Goal: Task Accomplishment & Management: Use online tool/utility

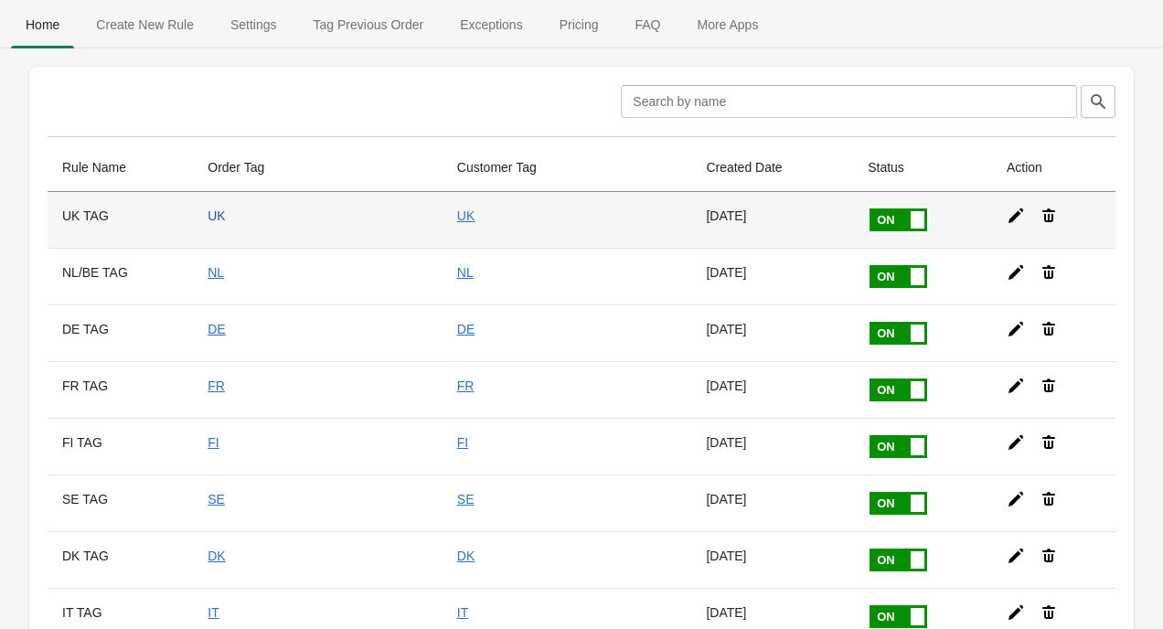
click at [225, 216] on link "UK" at bounding box center [215, 215] width 17 height 15
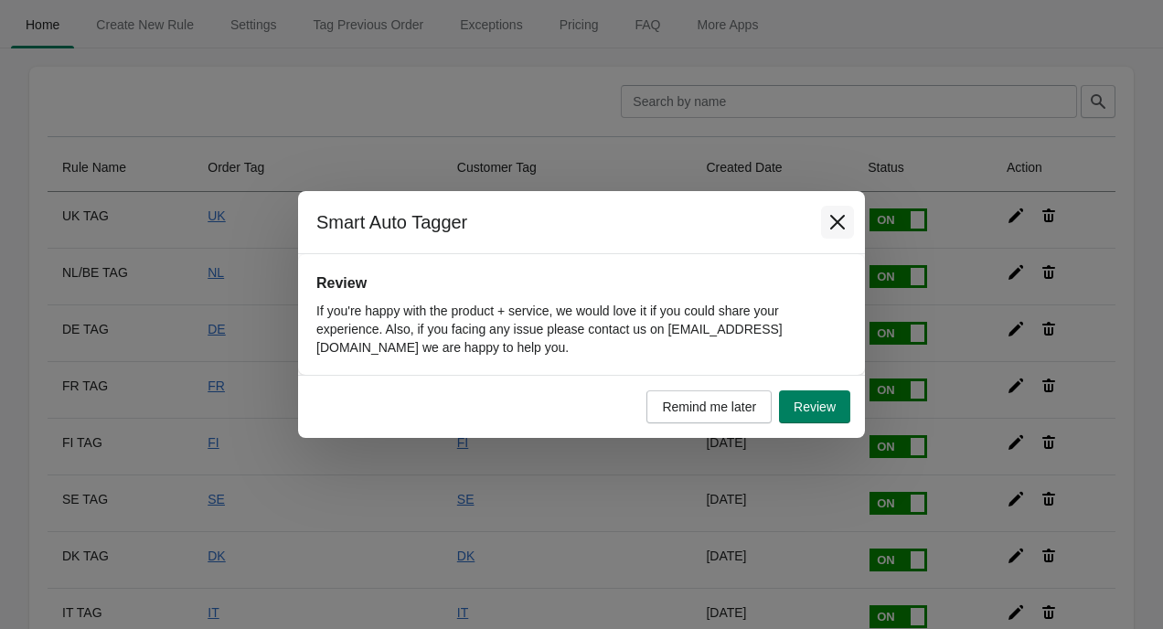
click at [833, 222] on icon "Close" at bounding box center [837, 222] width 18 height 18
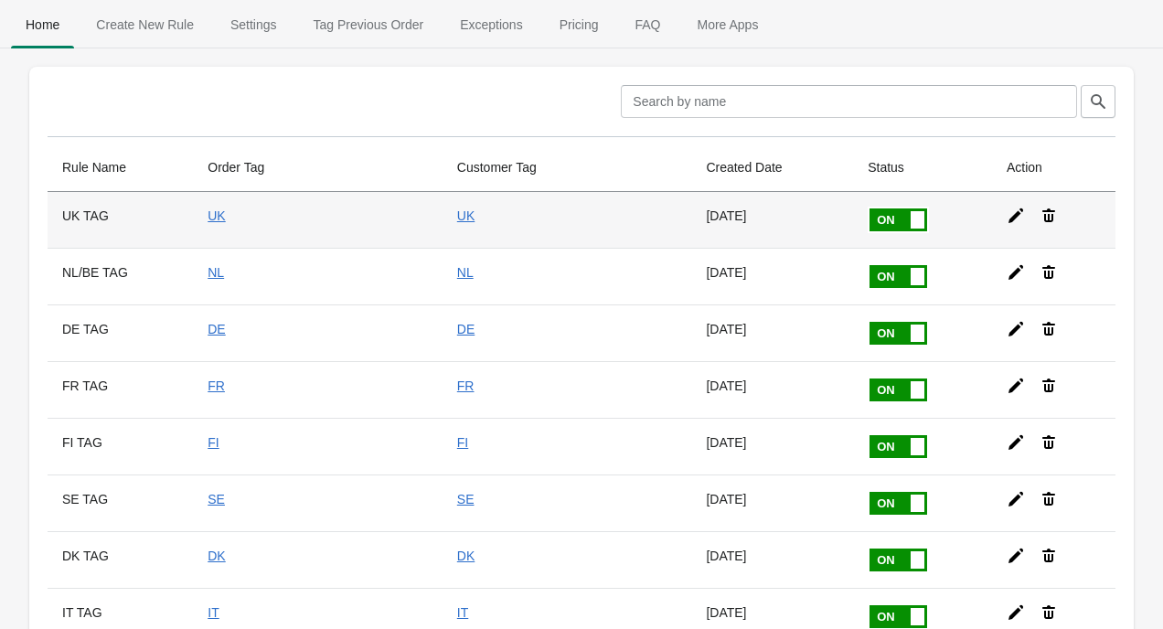
click at [992, 206] on div at bounding box center [1046, 208] width 109 height 33
click at [1006, 213] on icon at bounding box center [1015, 216] width 18 height 18
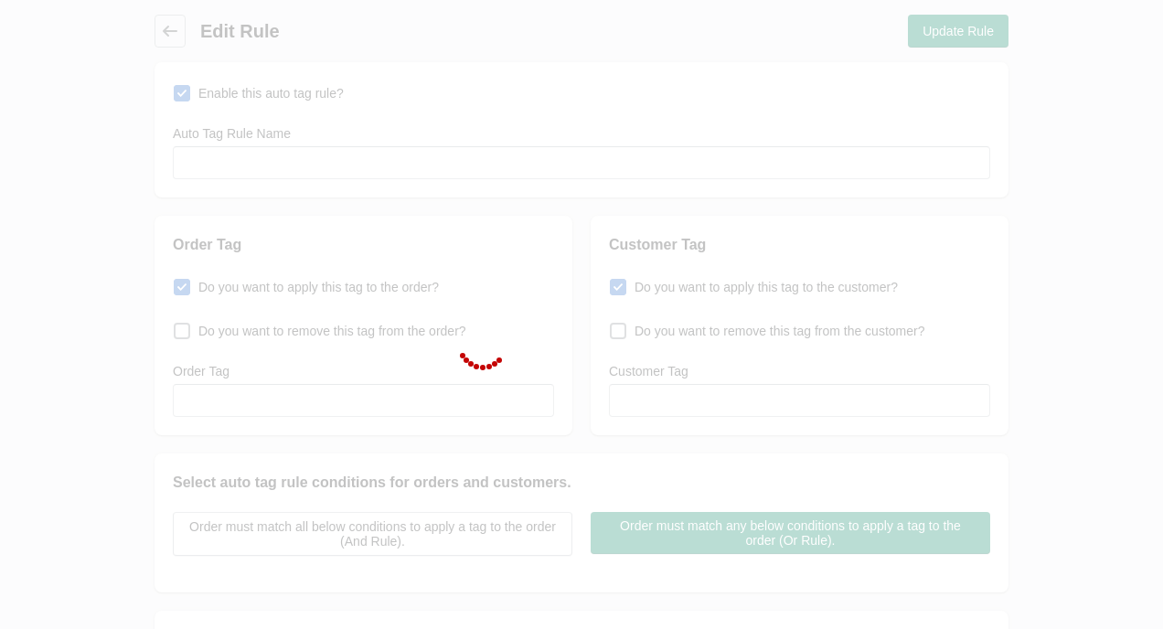
type input "UK TAG"
checkbox input "true"
type input "UK"
checkbox input "true"
type input "UK"
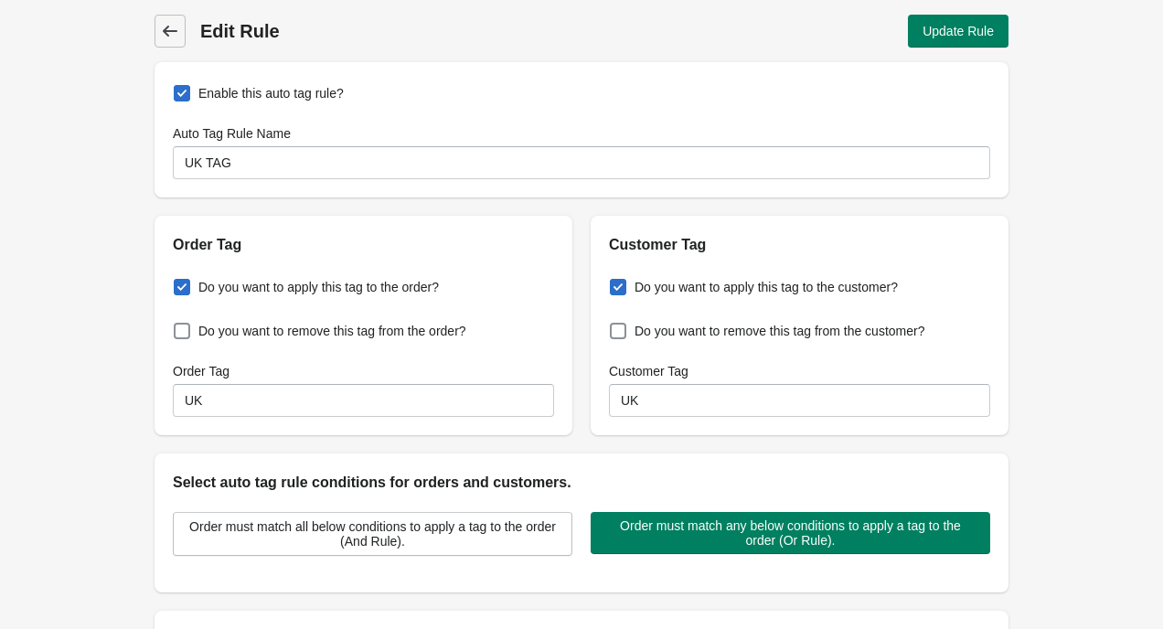
click at [168, 34] on icon at bounding box center [170, 31] width 18 height 18
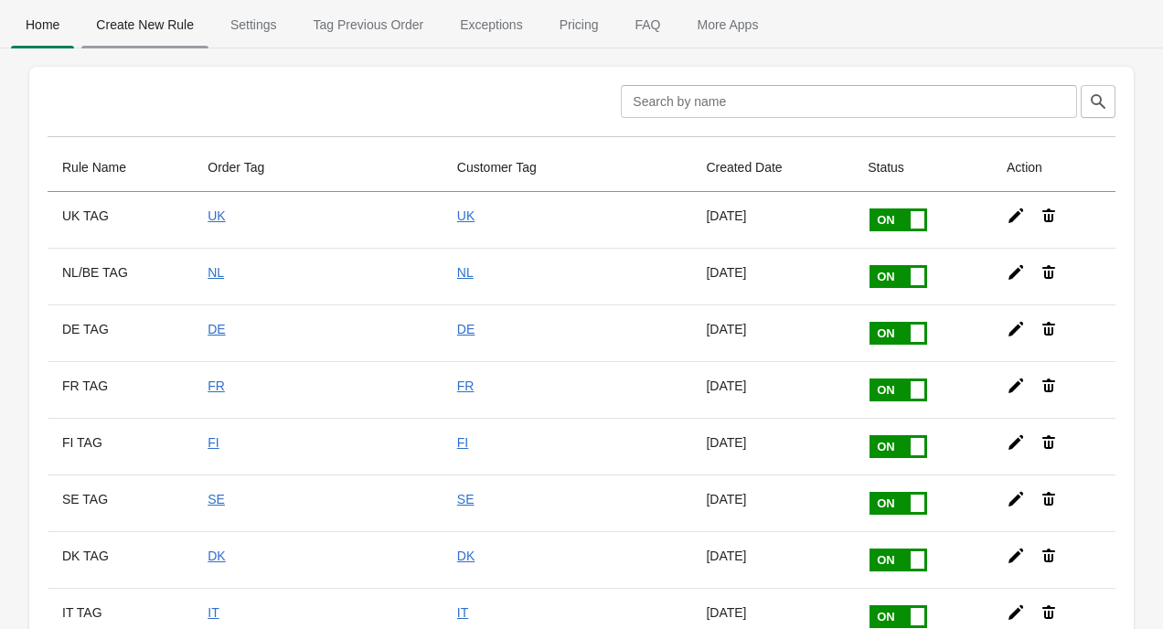
click at [165, 44] on button "Create New Rule" at bounding box center [145, 25] width 134 height 48
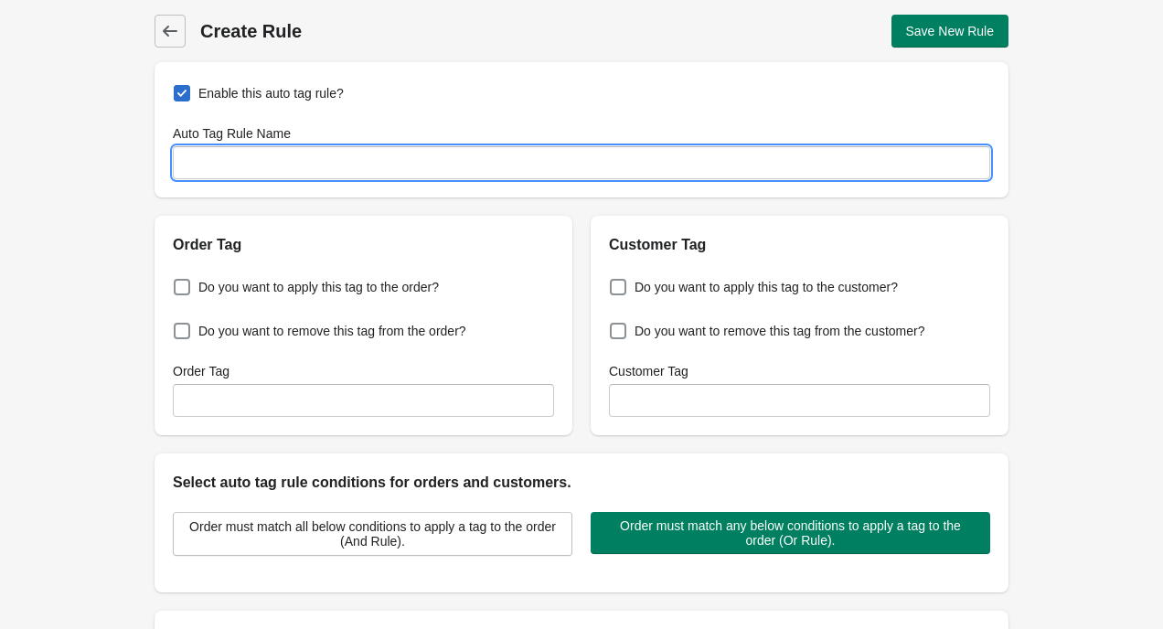
click at [273, 154] on input "Auto Tag Rule Name" at bounding box center [581, 162] width 817 height 33
click at [194, 164] on input "SP TAG" at bounding box center [581, 162] width 817 height 33
click at [133, 181] on div "Back Create Rule Save New Rule Enable this auto tag rule? Auto Tag Rule Name ES…" at bounding box center [581, 443] width 912 height 886
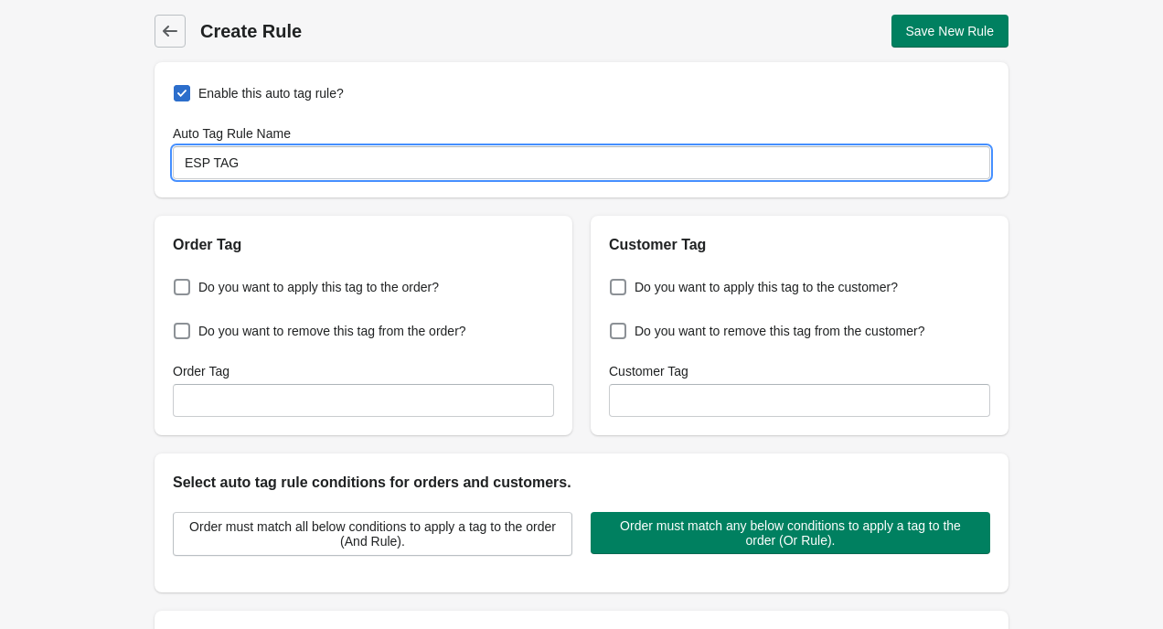
click at [196, 165] on input "ESP TAG" at bounding box center [581, 162] width 817 height 33
type input "SP TAG"
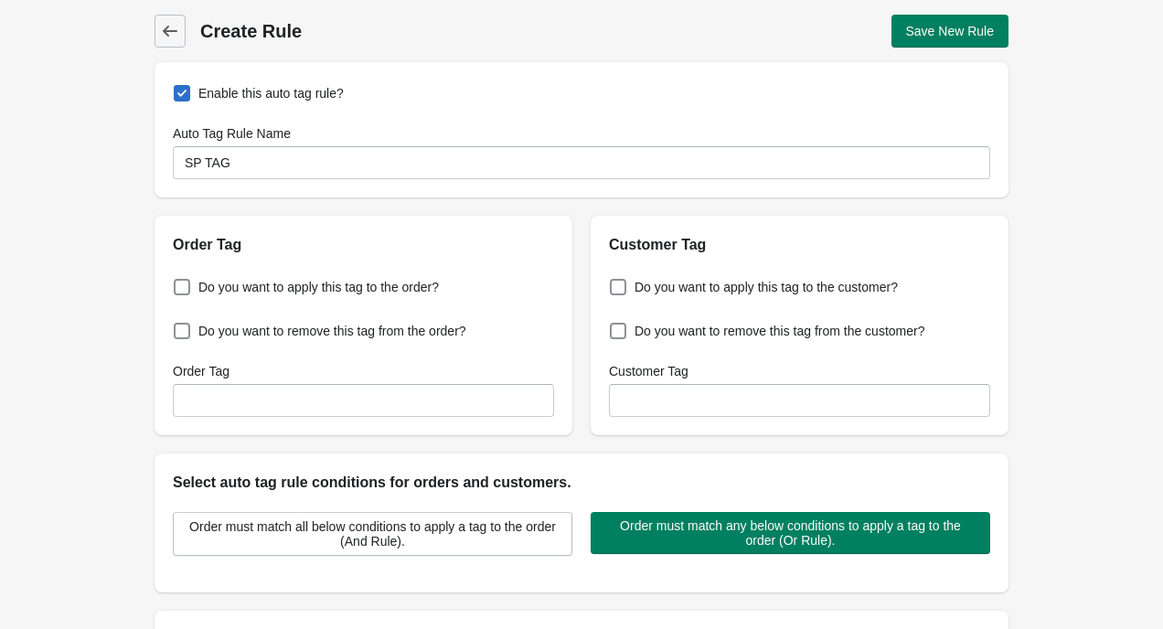
click at [141, 198] on div "Back Create Rule Save New Rule Enable this auto tag rule? Auto Tag Rule Name SP…" at bounding box center [581, 443] width 912 height 886
click at [224, 280] on span "Do you want to apply this tag to the order?" at bounding box center [318, 287] width 240 height 18
click at [178, 281] on input "Do you want to apply this tag to the order?" at bounding box center [177, 281] width 1 height 1
checkbox input "true"
click at [737, 290] on span "Do you want to apply this tag to the customer?" at bounding box center [765, 287] width 263 height 18
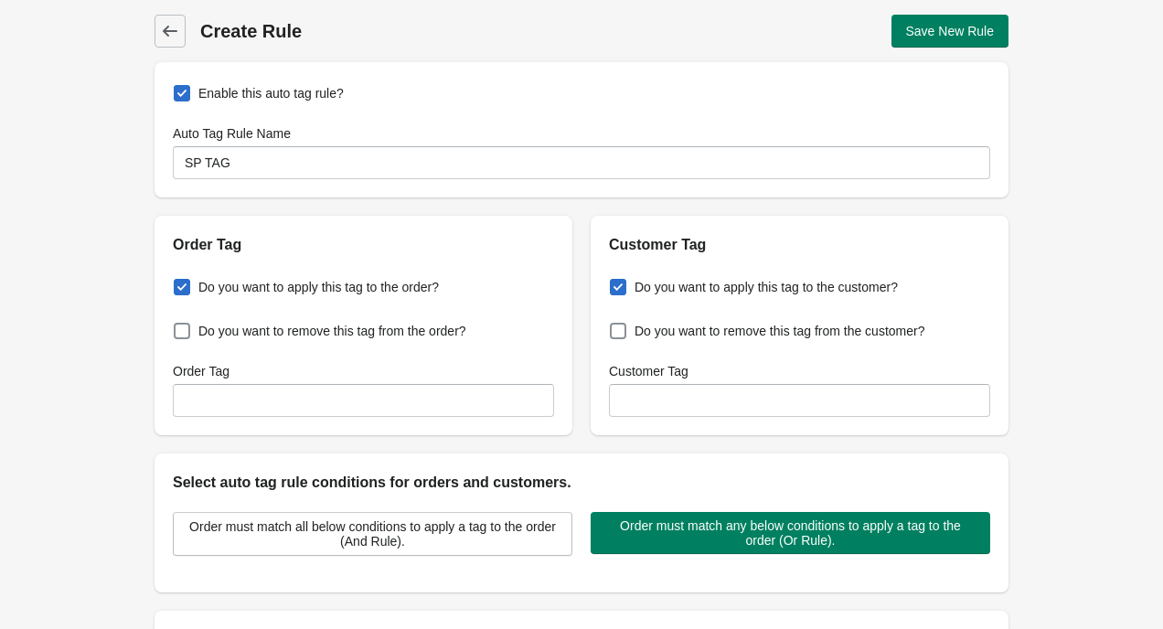
click at [614, 282] on input "Do you want to apply this tag to the customer?" at bounding box center [613, 281] width 1 height 1
checkbox input "true"
click at [688, 413] on input "Customer Tag" at bounding box center [799, 400] width 381 height 33
type input "SP"
click at [533, 402] on input "Order Tag" at bounding box center [363, 400] width 381 height 33
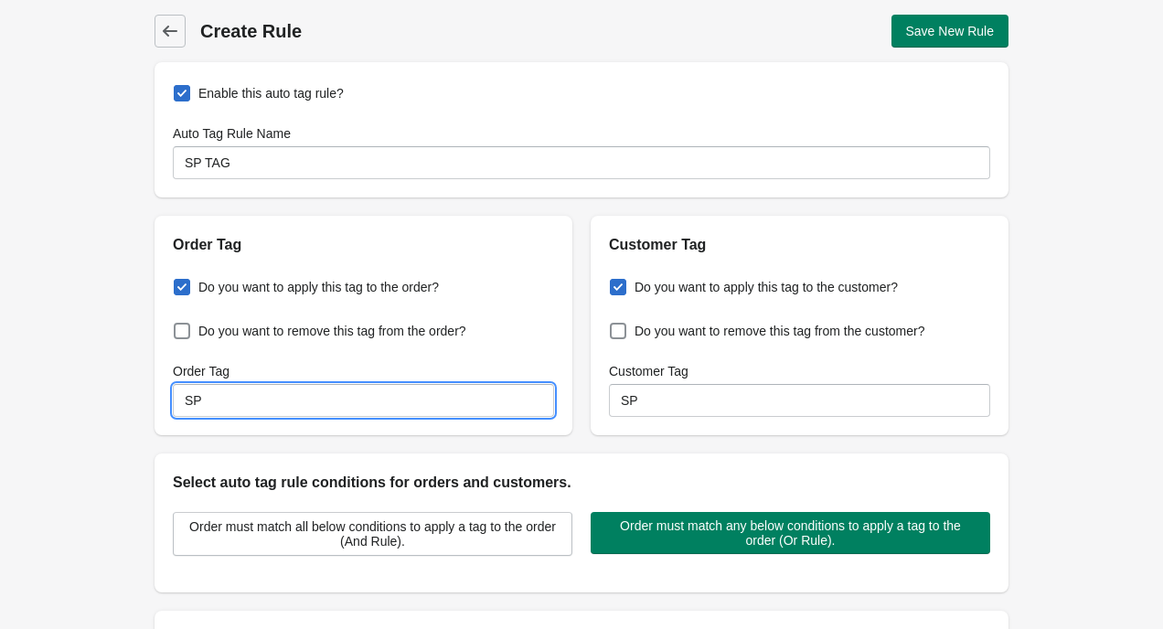
type input "SP"
click at [576, 424] on div "Order Tag Do you want to apply this tag to the order? Do you want to remove thi…" at bounding box center [572, 318] width 872 height 234
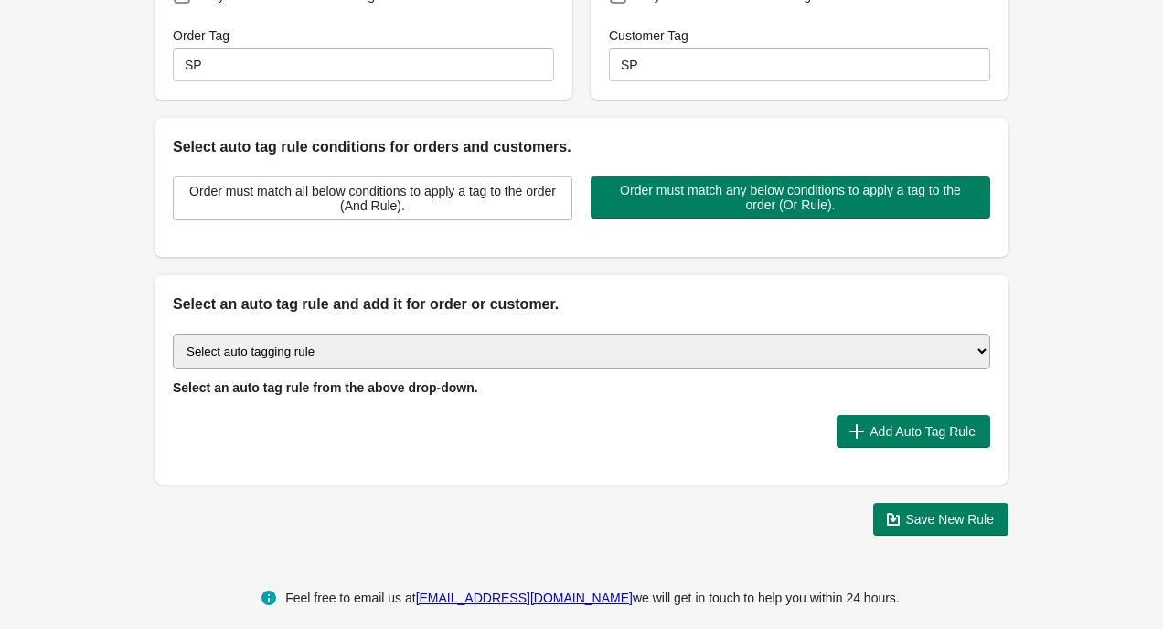
scroll to position [335, 0]
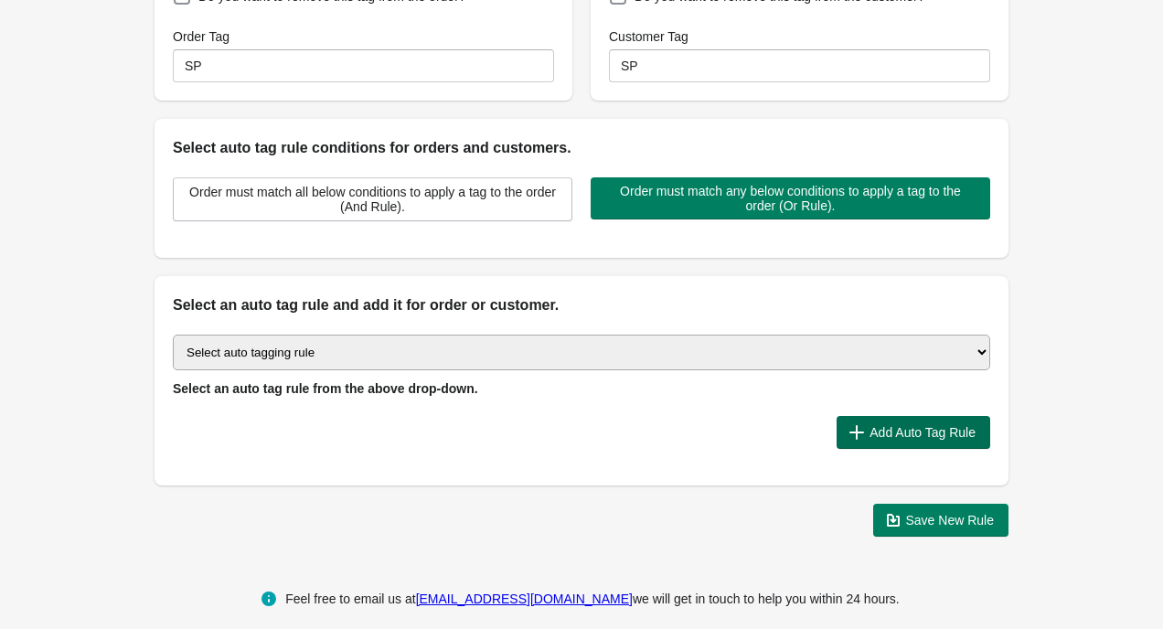
click at [893, 425] on span "Add Auto Tag Rule" at bounding box center [922, 432] width 106 height 15
select select "16"
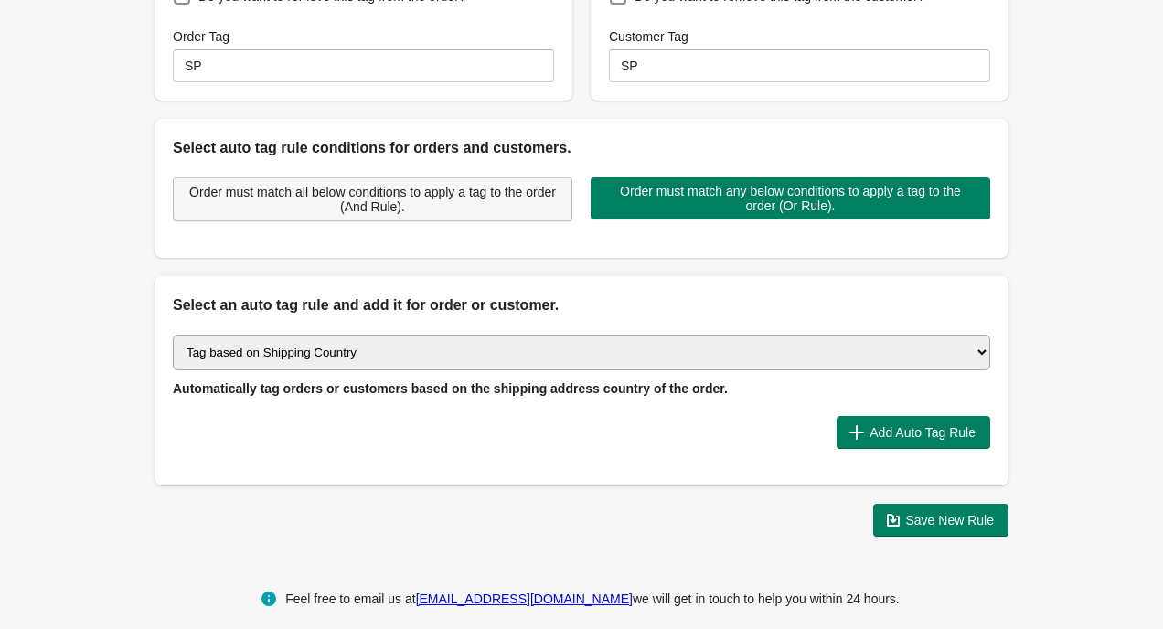
click at [388, 207] on span "Order must match all below conditions to apply a tag to the order (And Rule)." at bounding box center [372, 199] width 368 height 29
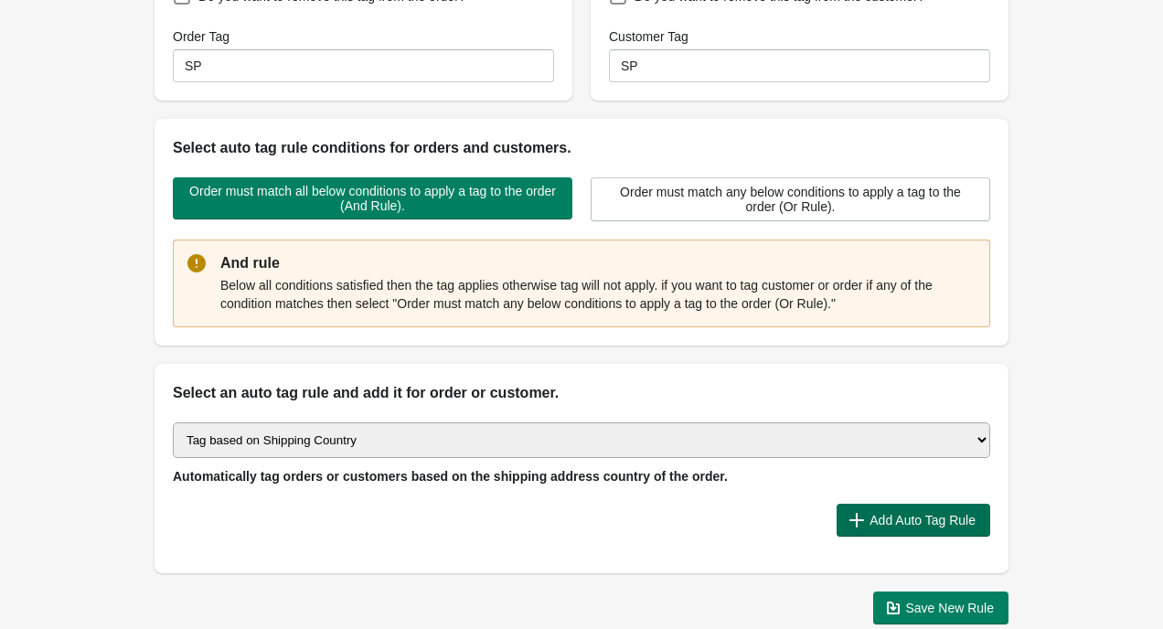
click at [898, 513] on span "Add Auto Tag Rule" at bounding box center [922, 520] width 106 height 15
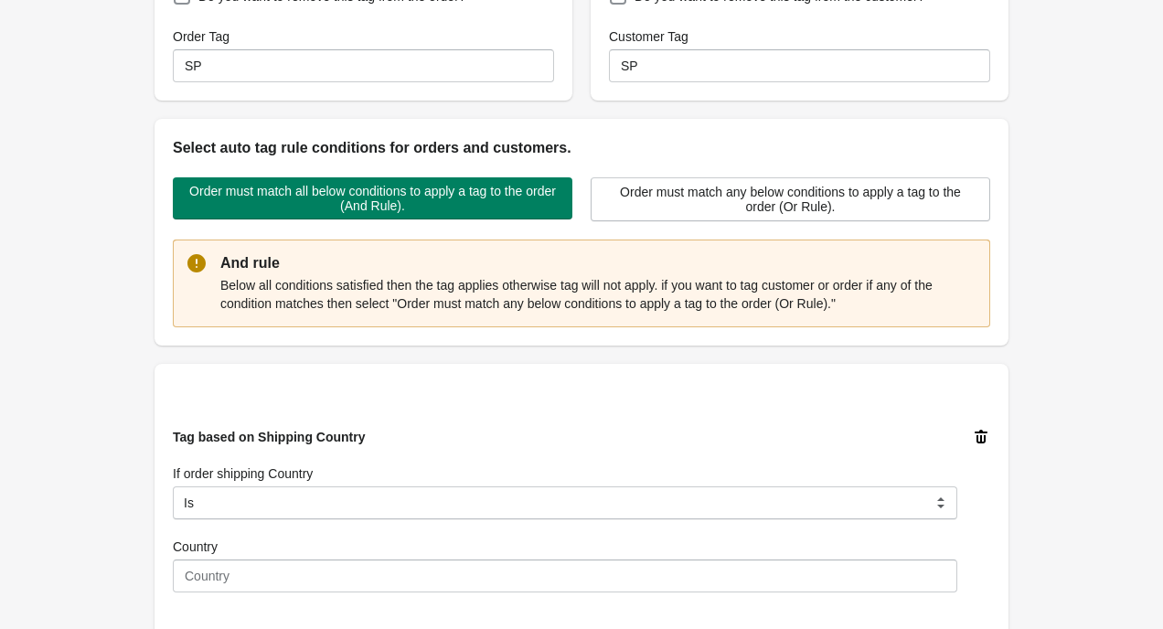
scroll to position [600, 0]
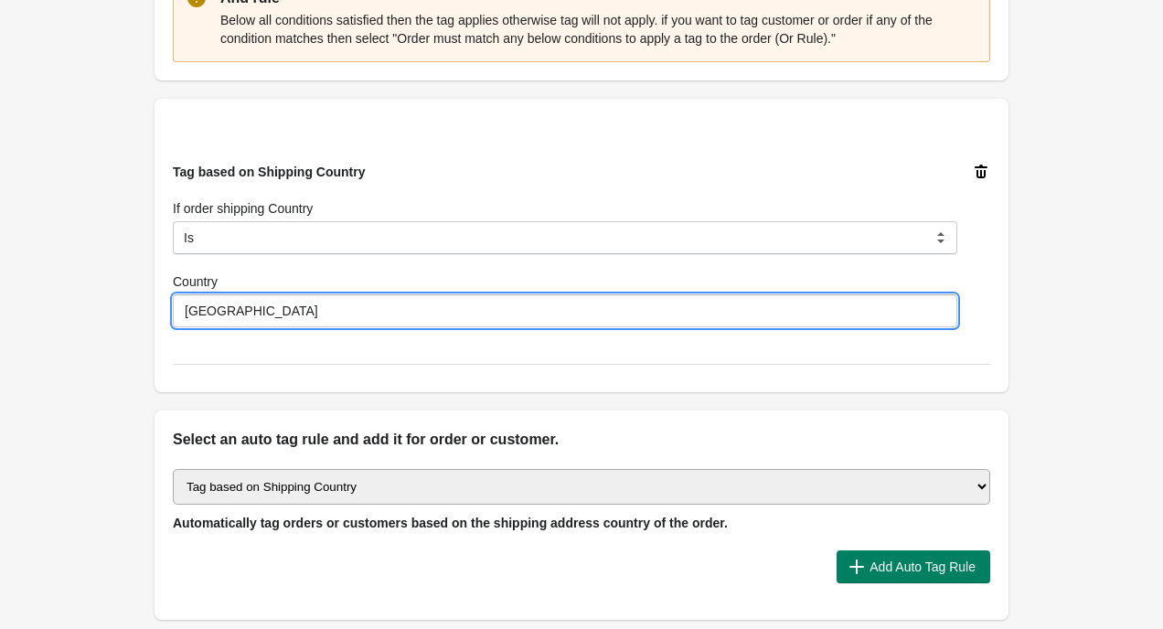
type input "[GEOGRAPHIC_DATA]"
click at [303, 344] on div "Tag based on Shipping Country If order shipping Country Is Contain Is Not Start…" at bounding box center [581, 245] width 817 height 239
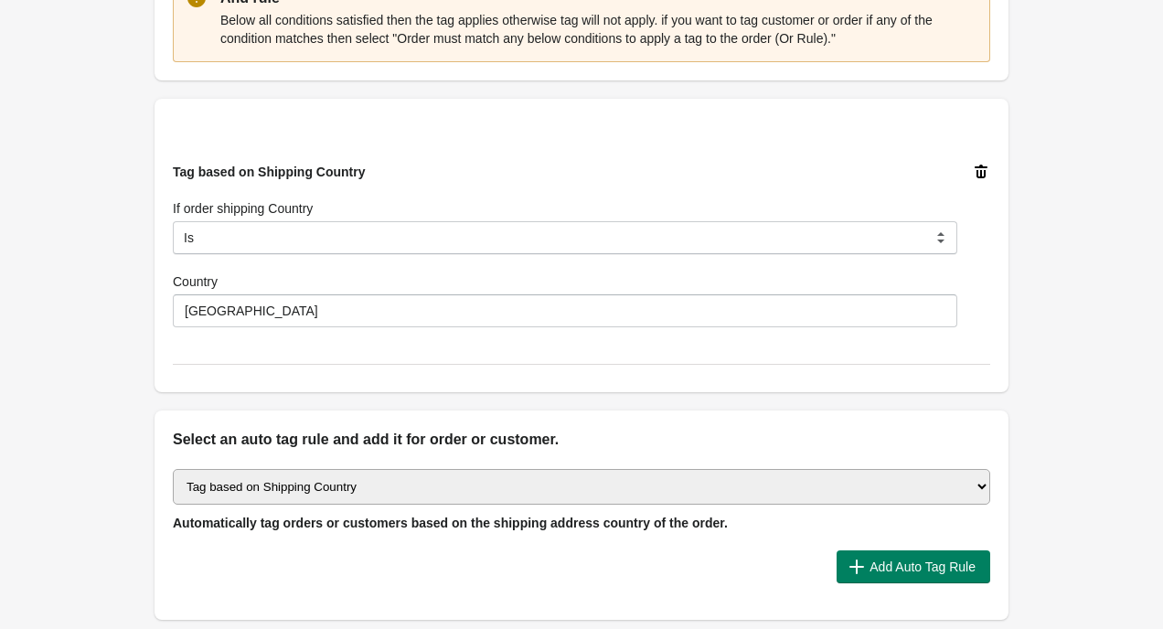
scroll to position [678, 0]
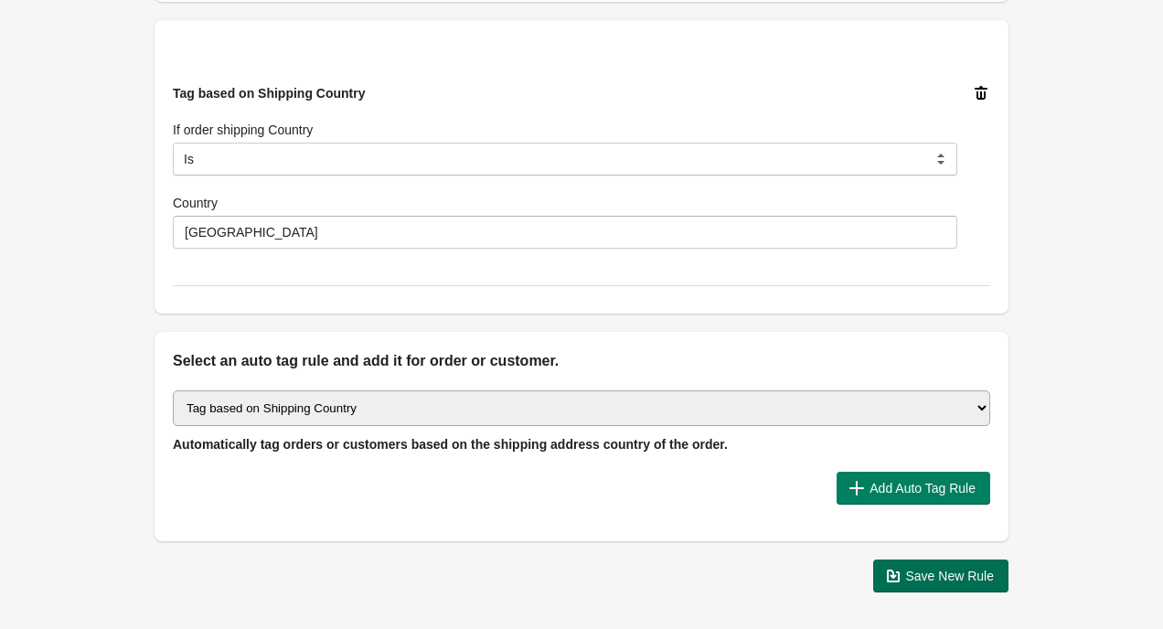
click at [948, 568] on span "Save New Rule" at bounding box center [950, 575] width 89 height 15
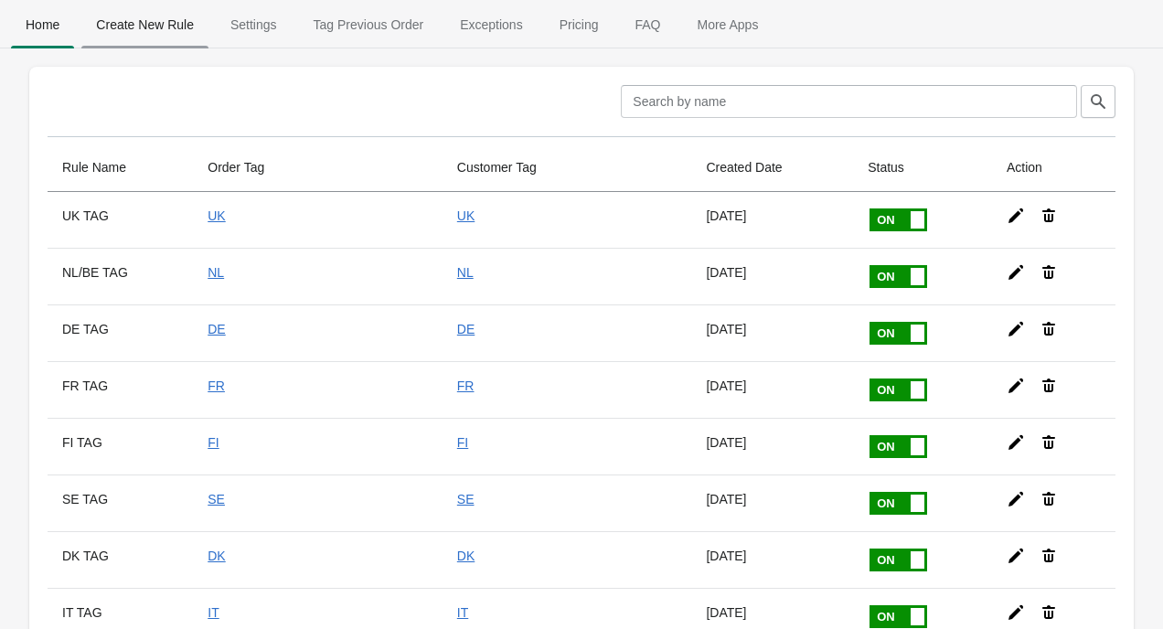
click at [163, 28] on span "Create New Rule" at bounding box center [144, 24] width 127 height 33
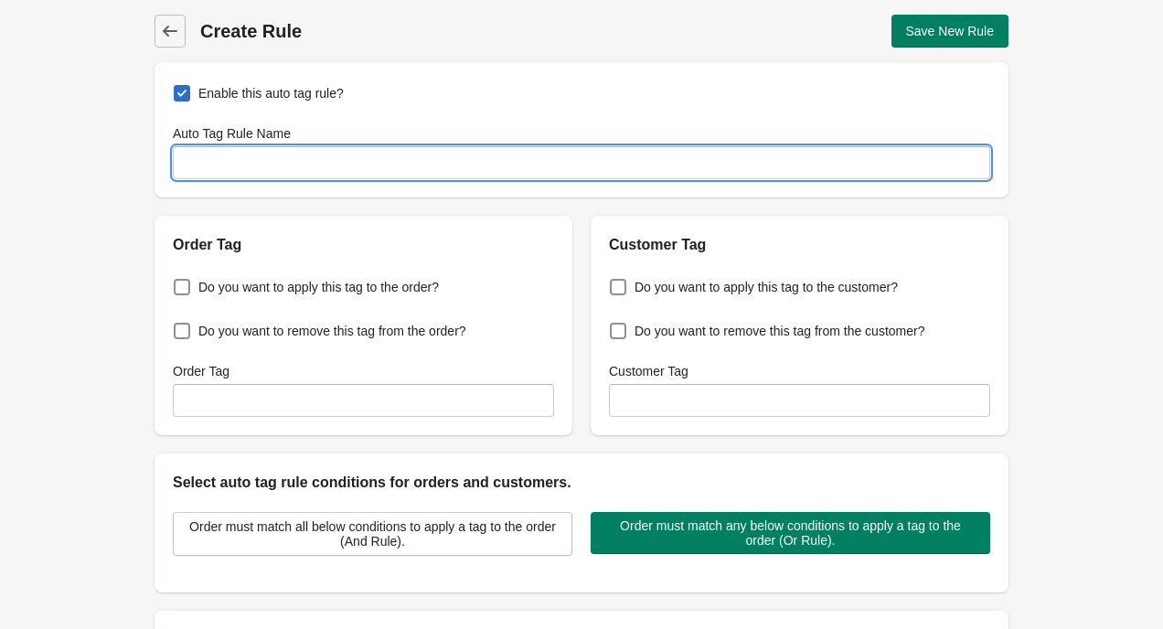
click at [282, 161] on input "Auto Tag Rule Name" at bounding box center [581, 162] width 817 height 33
type input "PL TAG"
click at [187, 288] on span at bounding box center [182, 287] width 16 height 16
click at [178, 282] on input "Do you want to apply this tag to the order?" at bounding box center [177, 281] width 1 height 1
checkbox input "true"
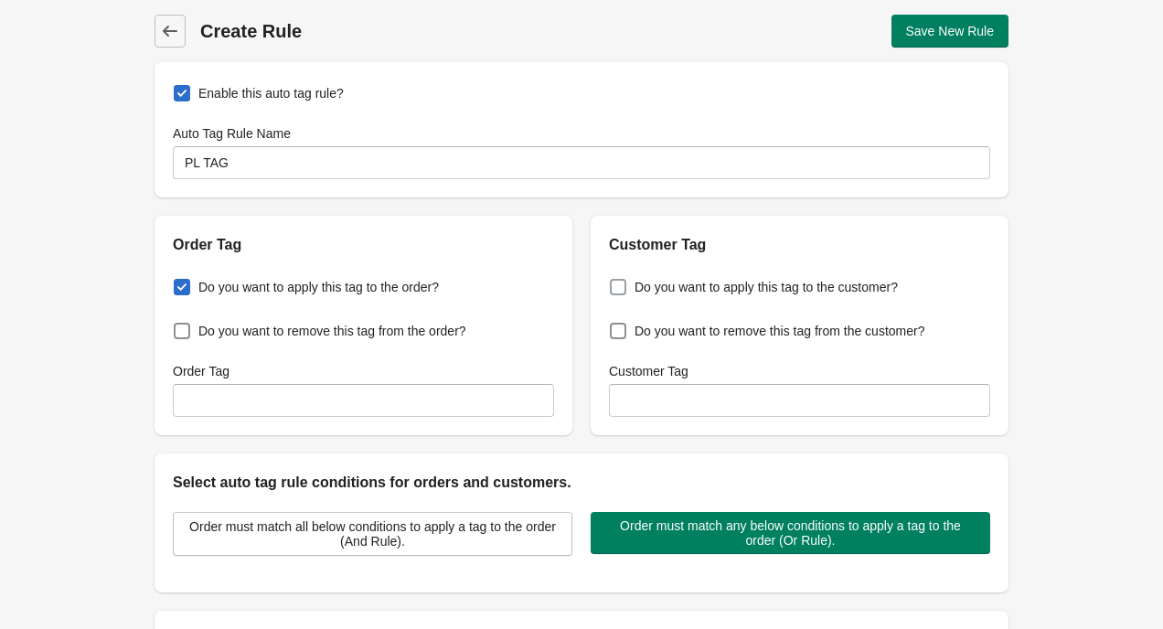
click at [679, 299] on label "Do you want to apply this tag to the customer?" at bounding box center [753, 287] width 289 height 26
click at [614, 282] on input "Do you want to apply this tag to the customer?" at bounding box center [613, 281] width 1 height 1
checkbox input "true"
click at [356, 429] on div "Do you want to apply this tag to the order? Do you want to remove this tag from…" at bounding box center [363, 345] width 418 height 179
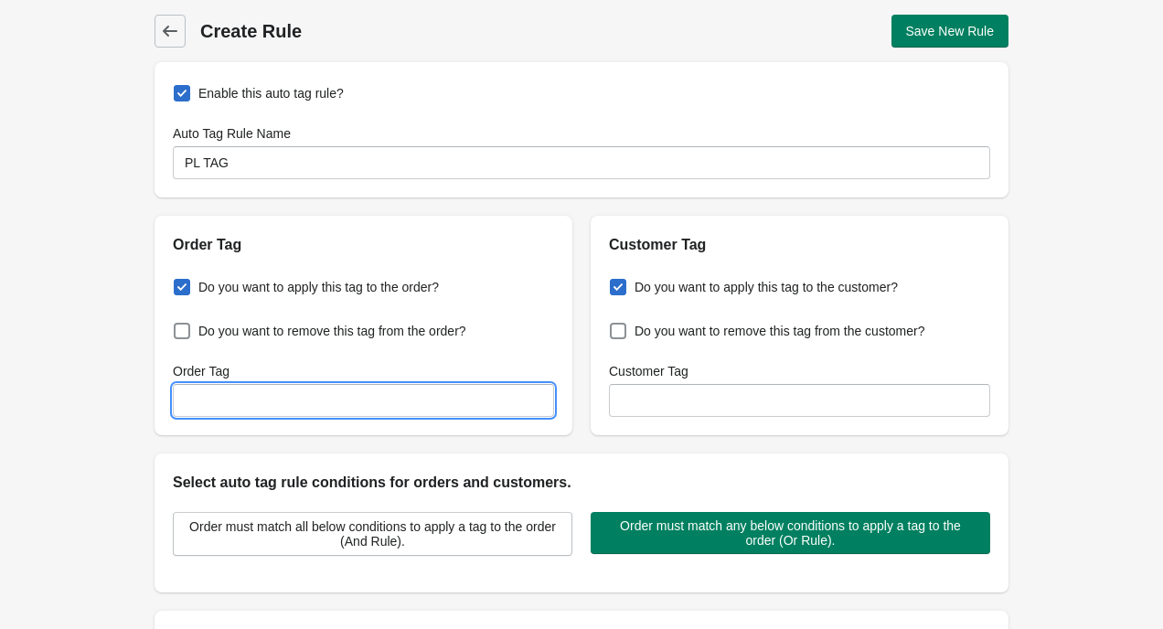
click at [369, 414] on input "Order Tag" at bounding box center [363, 400] width 381 height 33
type input "PL"
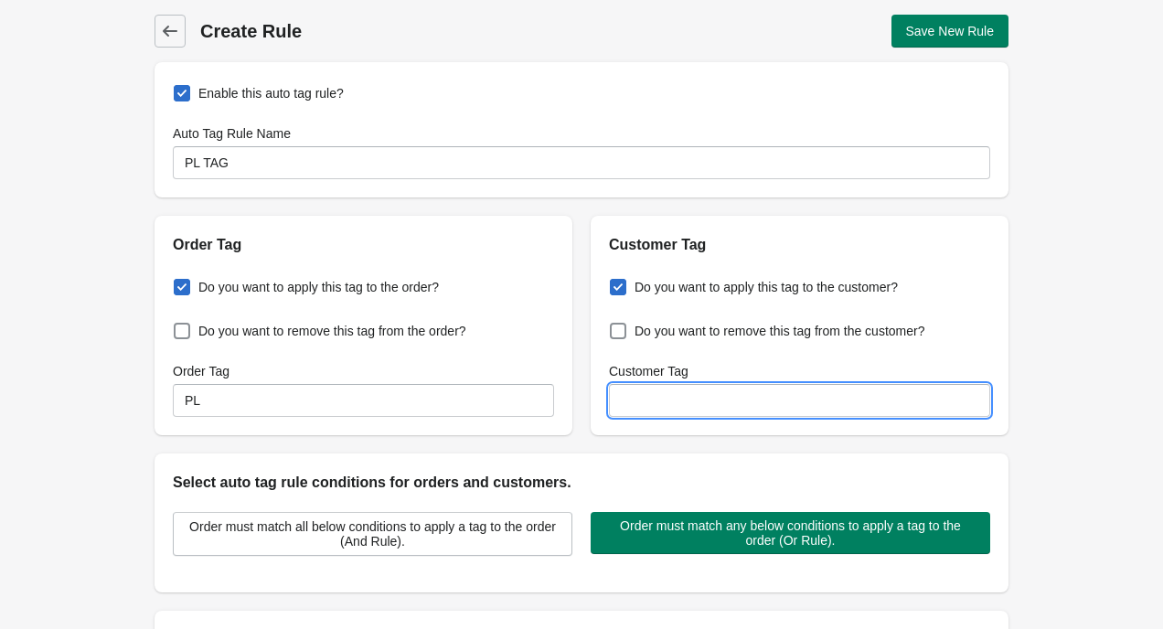
click at [641, 390] on input "Customer Tag" at bounding box center [799, 400] width 381 height 33
type input "PL"
click at [562, 450] on div "Enable this auto tag rule? Auto Tag Rule Name PL TAG Order Tag Do you want to a…" at bounding box center [581, 466] width 854 height 809
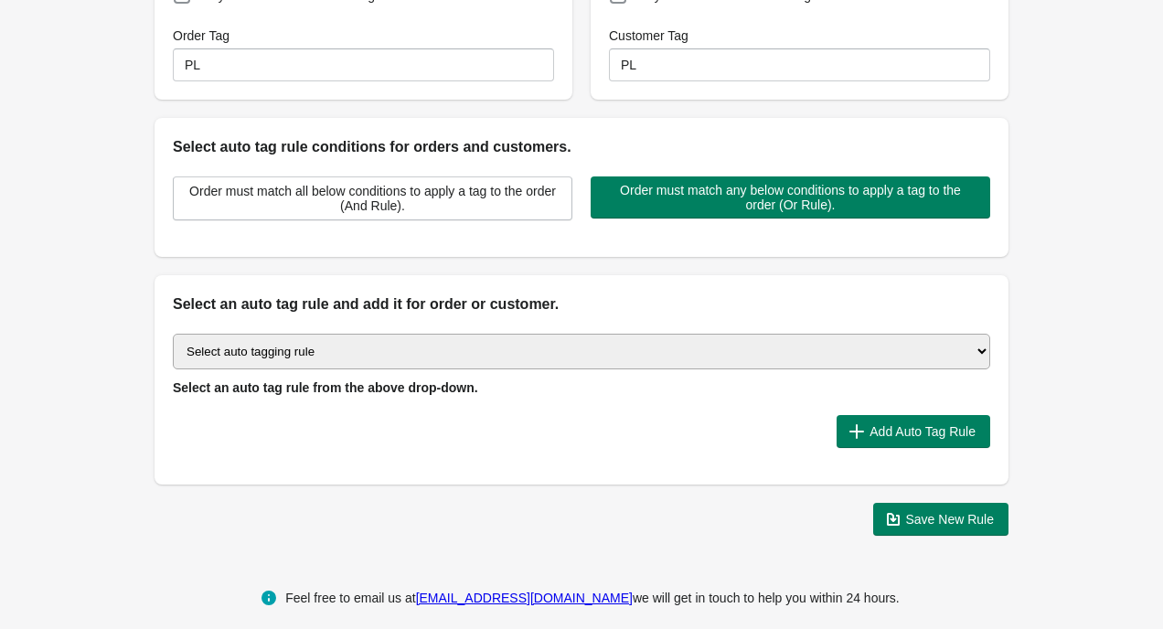
scroll to position [335, 0]
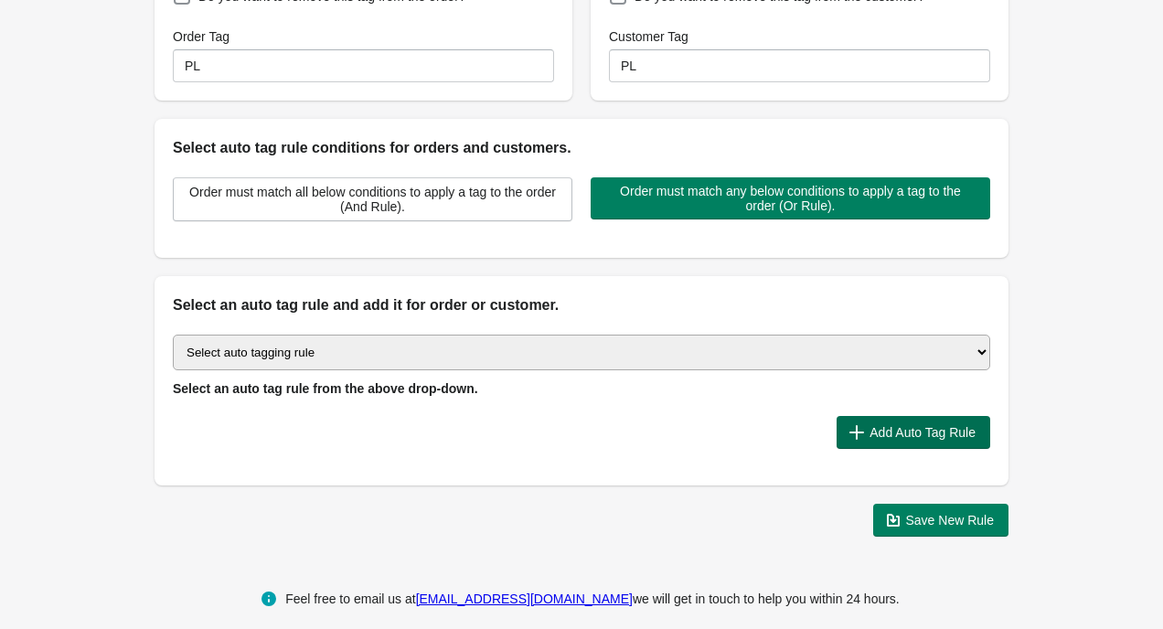
click at [859, 426] on button "Add Auto Tag Rule" at bounding box center [913, 432] width 154 height 33
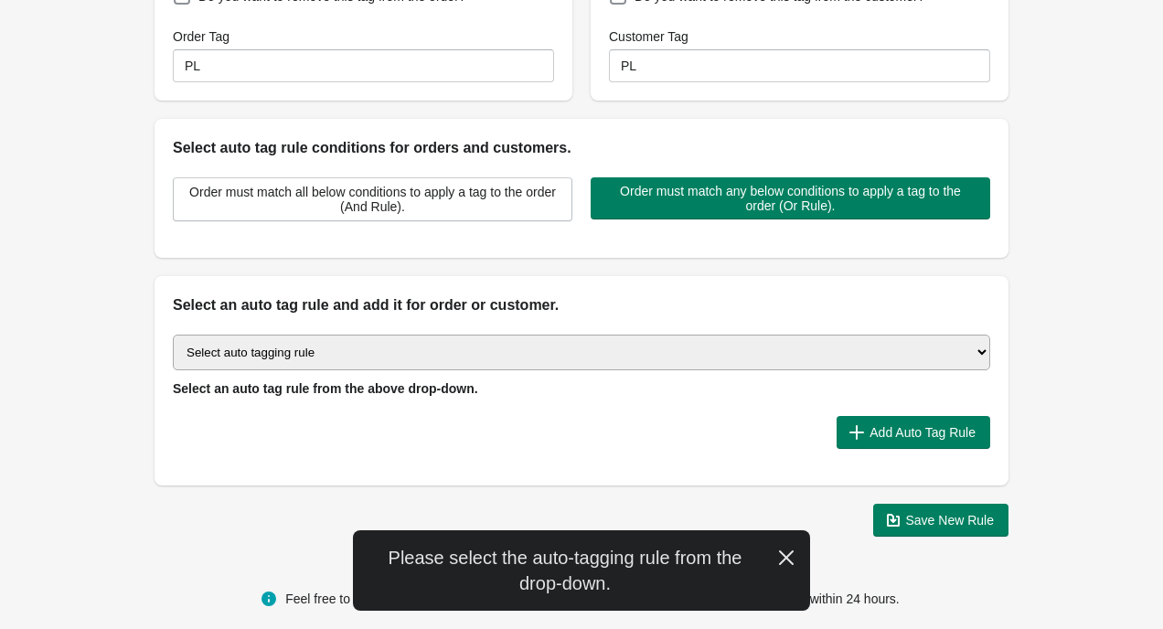
select select "16"
click at [957, 432] on div "Select auto tagging rule Tag by order amount Tag based on the order count (Volu…" at bounding box center [581, 400] width 854 height 169
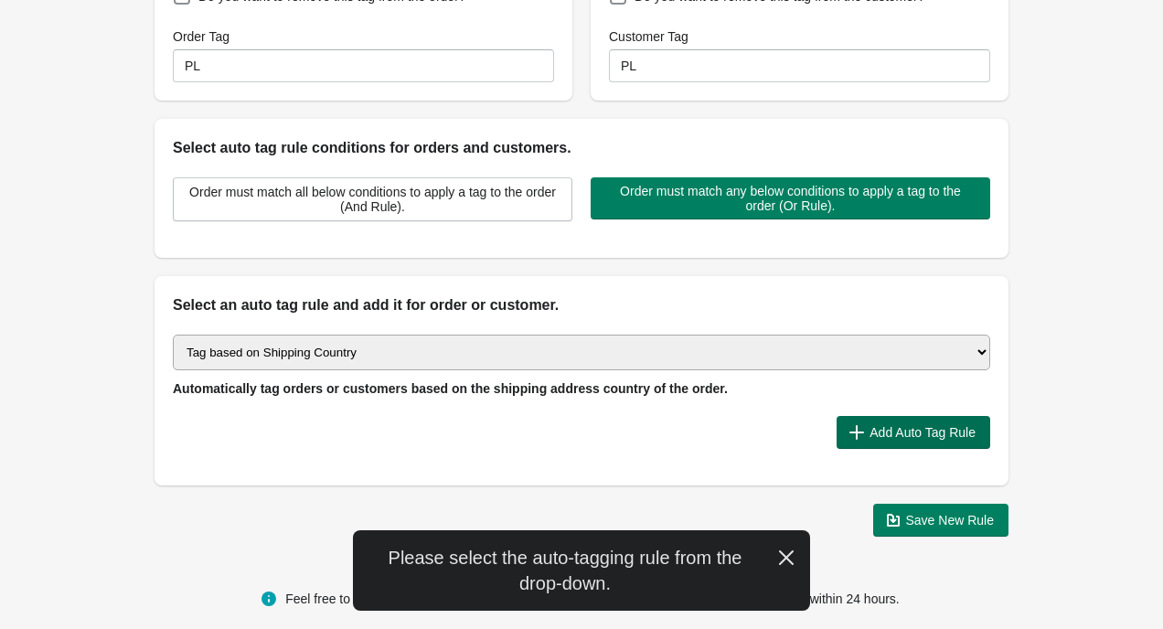
click at [943, 425] on span "Add Auto Tag Rule" at bounding box center [922, 432] width 106 height 15
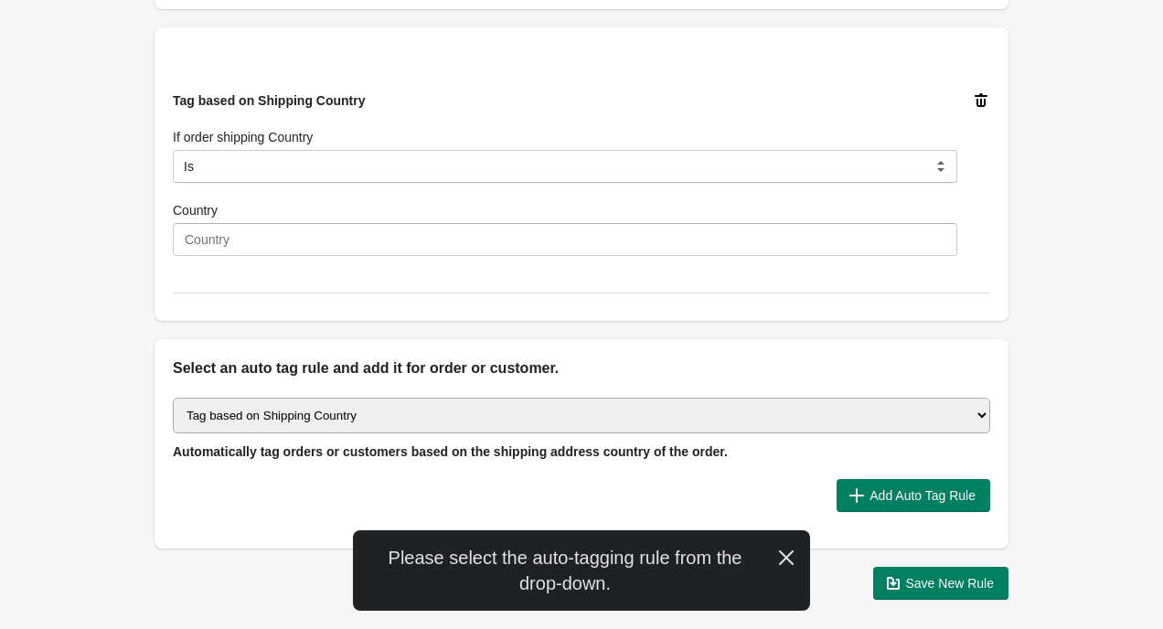
scroll to position [598, 0]
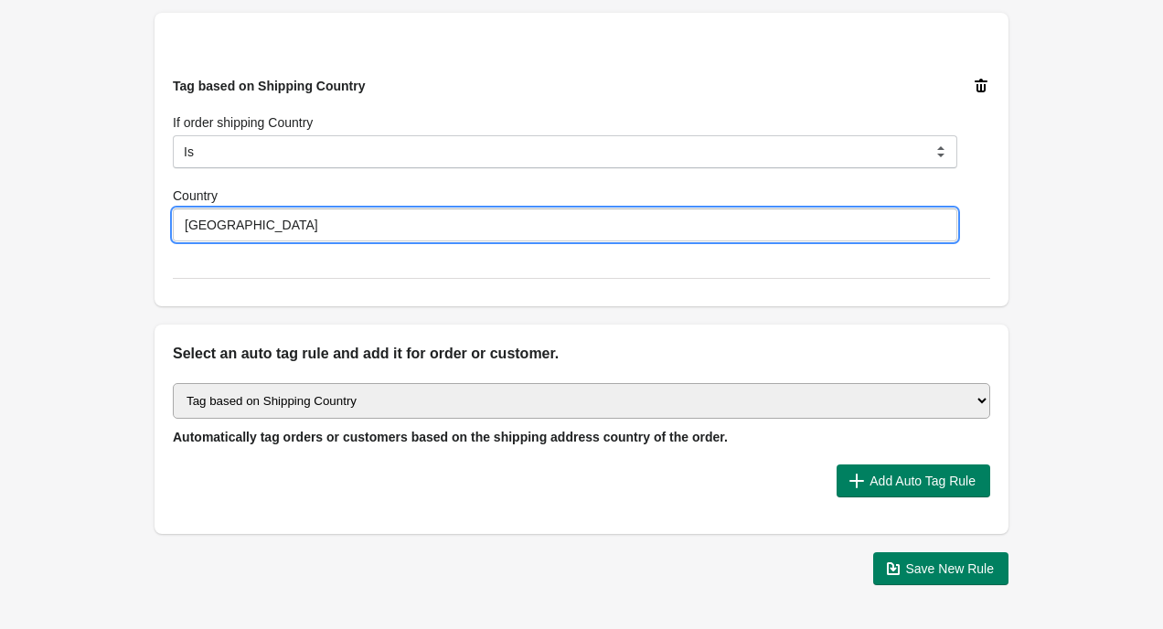
type input "[GEOGRAPHIC_DATA]"
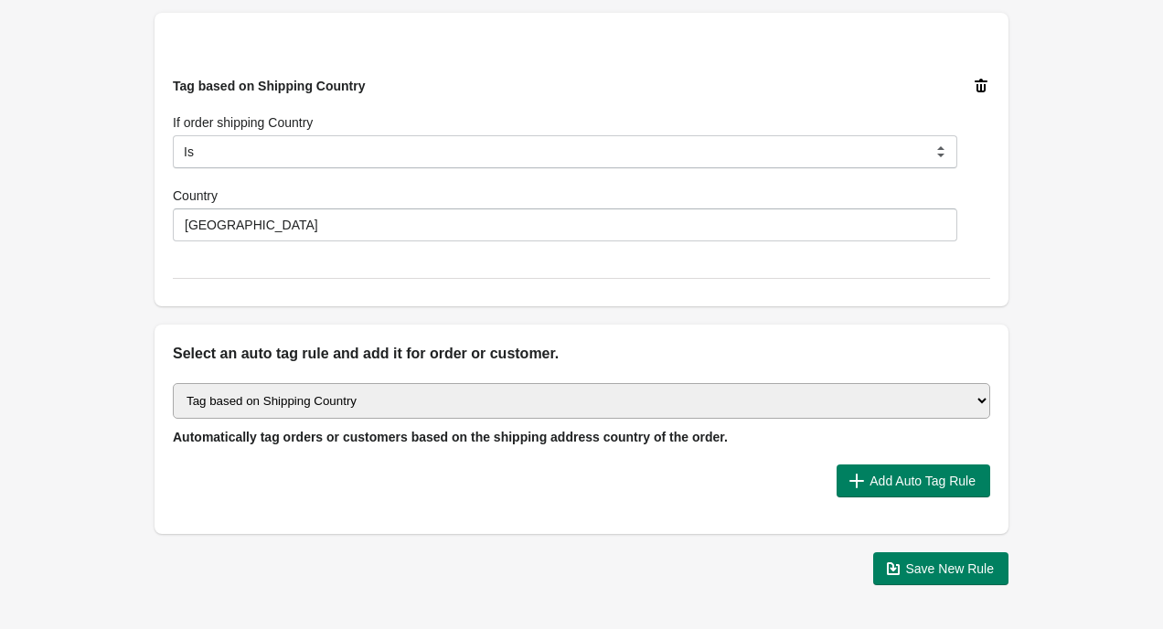
click at [332, 287] on div "Tag based on Shipping Country If order shipping Country Is Contain Is Not Start…" at bounding box center [581, 159] width 854 height 293
click at [947, 563] on button "Save New Rule" at bounding box center [941, 568] width 136 height 33
